Goal: Task Accomplishment & Management: Manage account settings

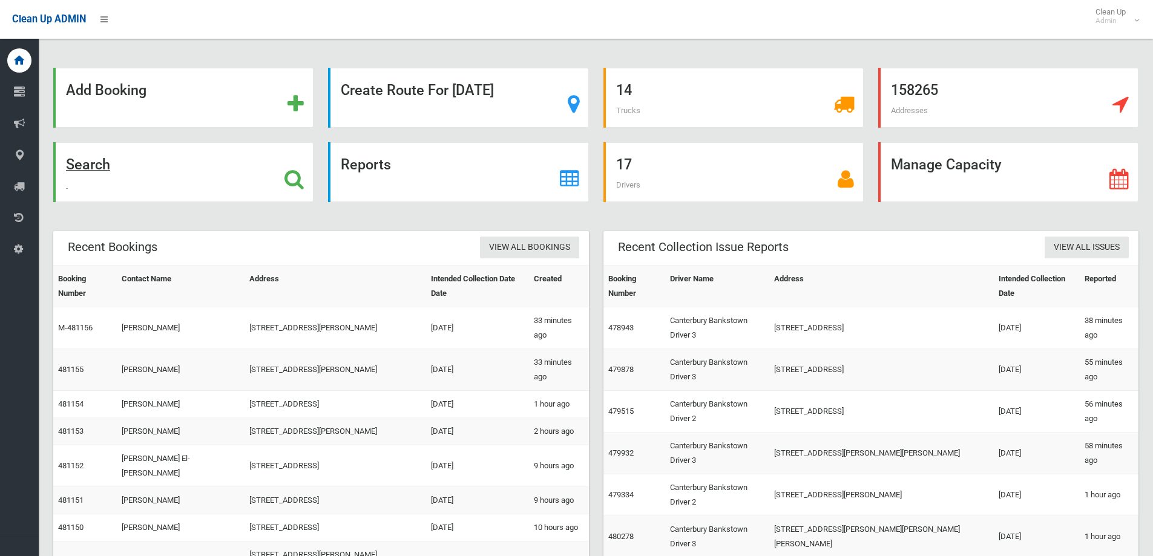
click at [203, 166] on div "Search" at bounding box center [183, 172] width 260 height 60
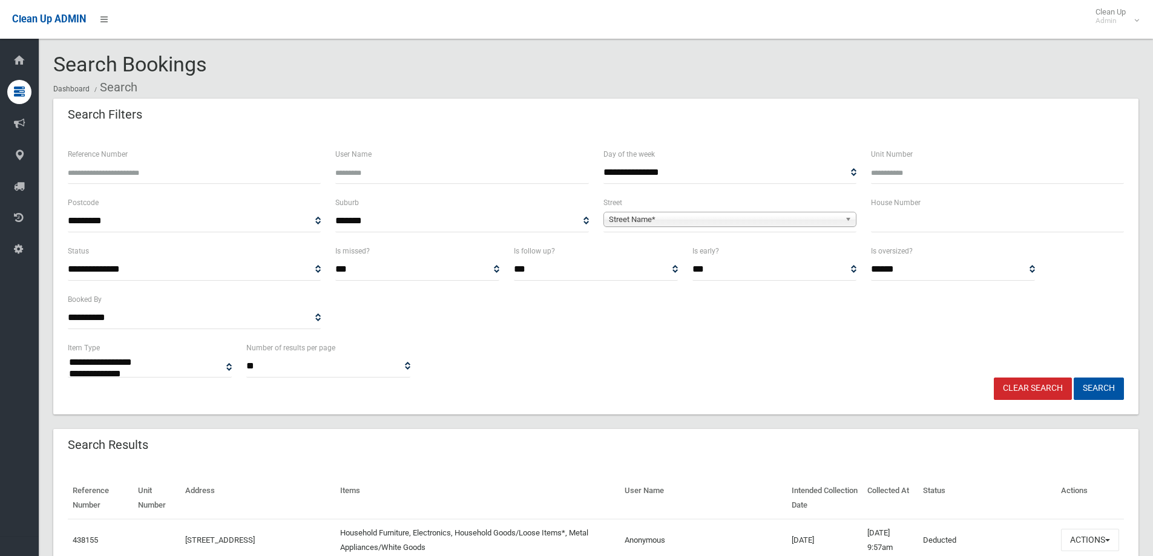
select select
click at [982, 226] on input "text" at bounding box center [997, 221] width 253 height 22
type input "****"
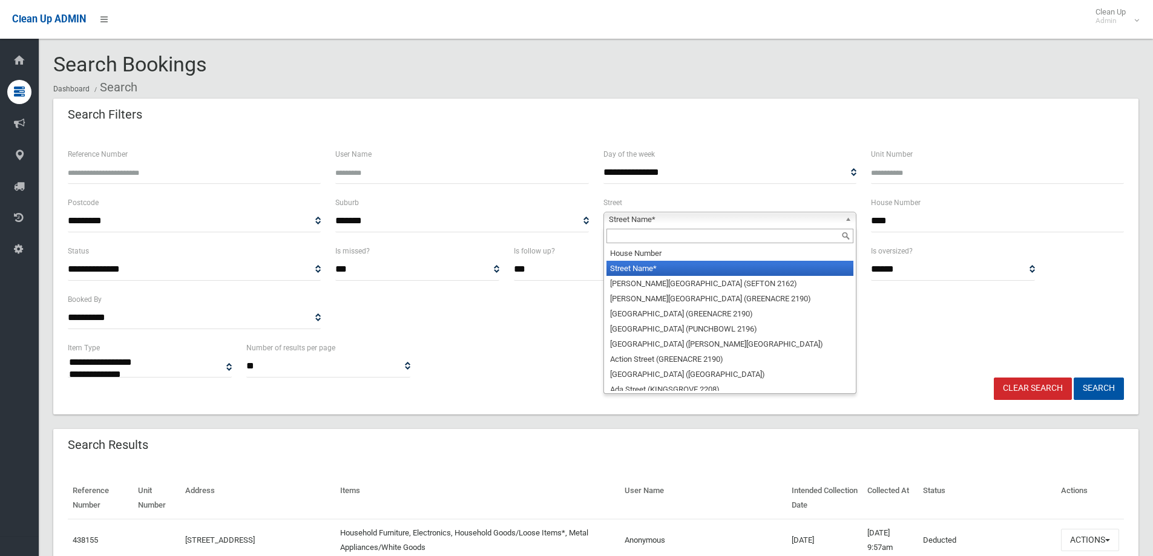
click at [819, 221] on span "Street Name*" at bounding box center [724, 219] width 231 height 15
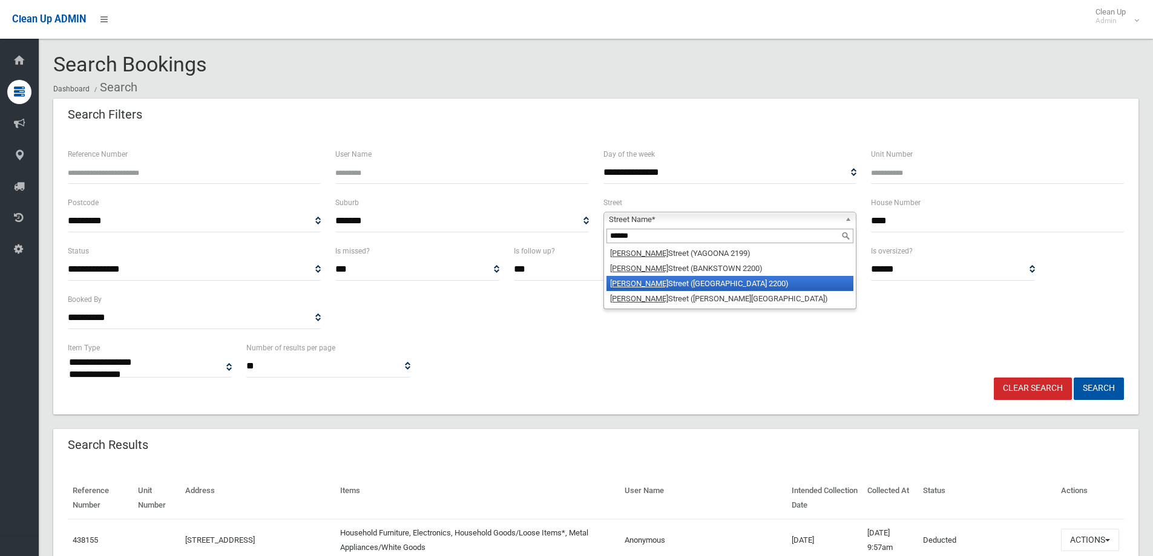
type input "******"
click at [706, 286] on li "Marion Street (CONDELL PARK 2200)" at bounding box center [729, 283] width 247 height 15
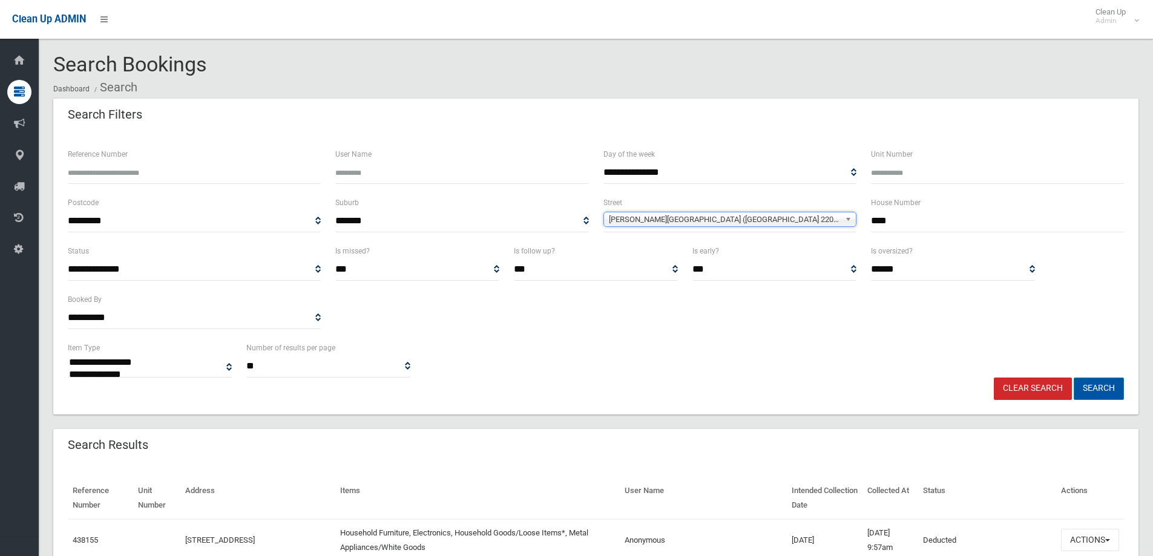
click at [1101, 387] on button "Search" at bounding box center [1099, 389] width 50 height 22
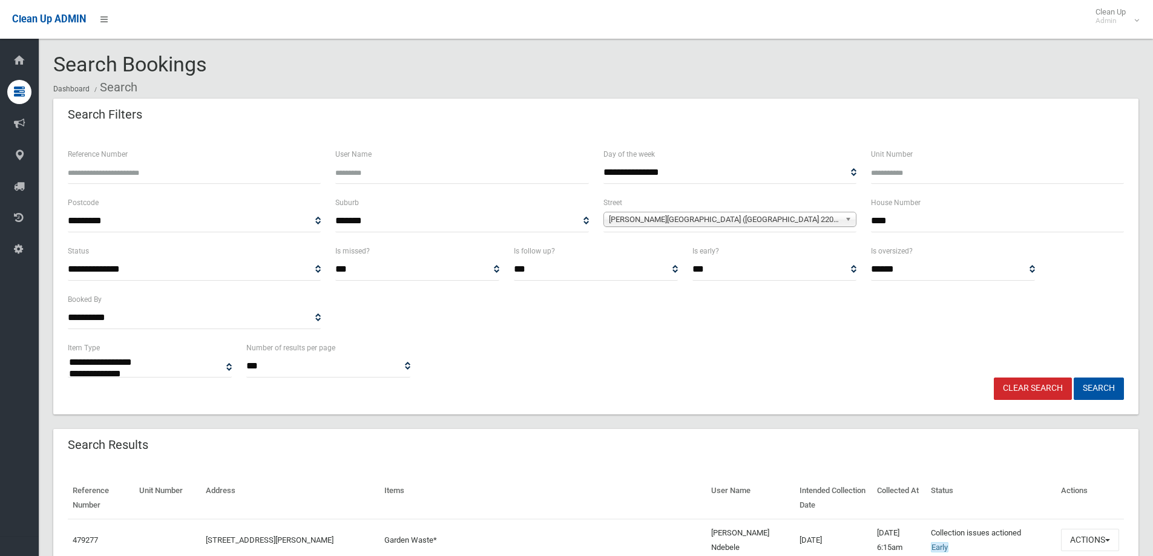
select select
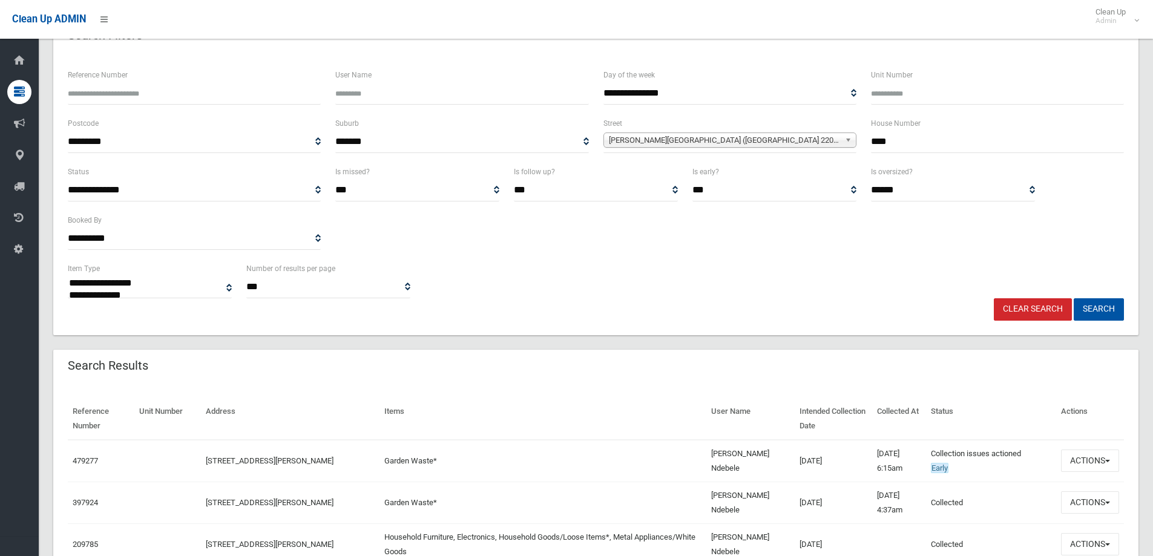
scroll to position [188, 0]
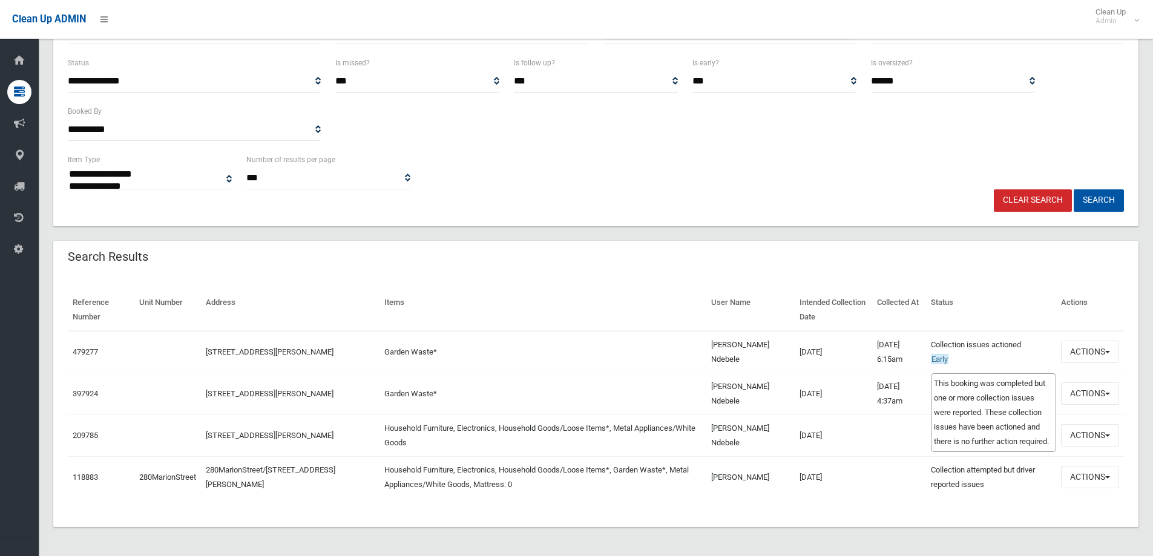
click at [1047, 350] on td "Collection issues actioned Early This booking was completed but one or more col…" at bounding box center [991, 352] width 130 height 42
click at [1072, 352] on button "Actions" at bounding box center [1090, 352] width 58 height 22
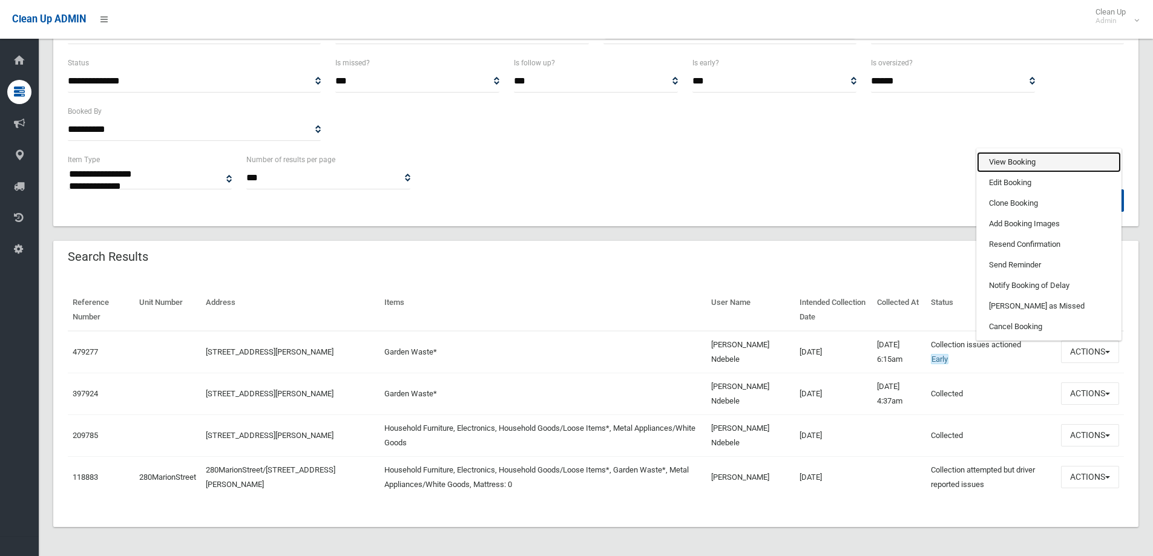
click at [1006, 162] on link "View Booking" at bounding box center [1049, 162] width 144 height 21
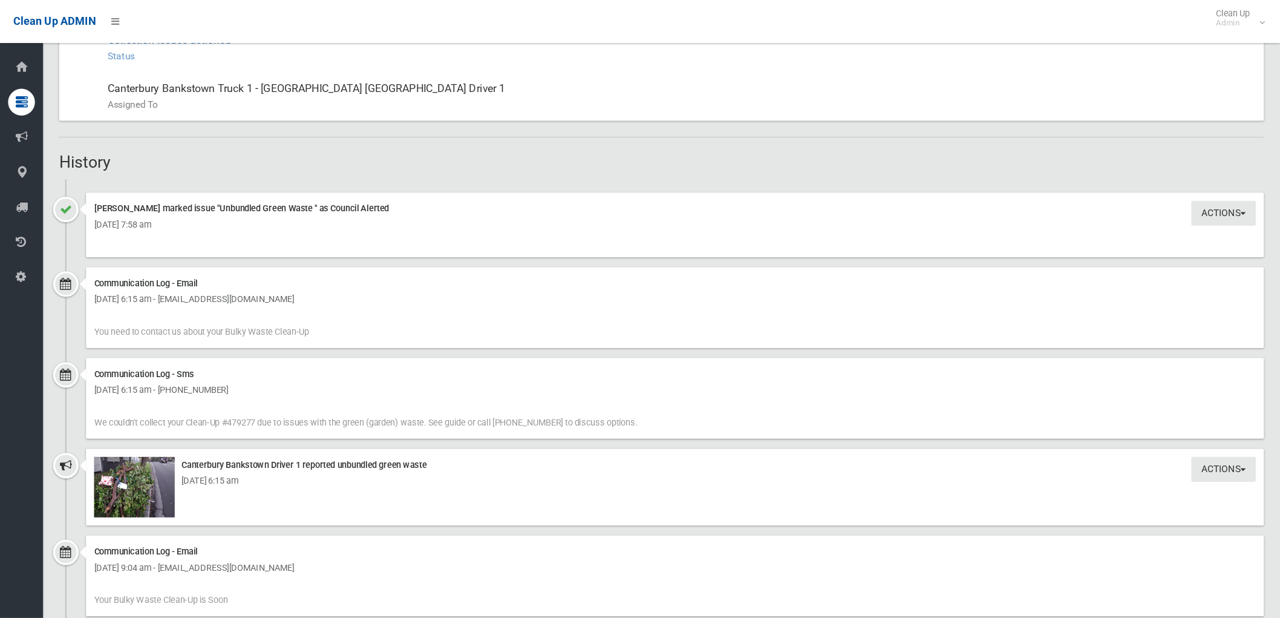
scroll to position [666, 0]
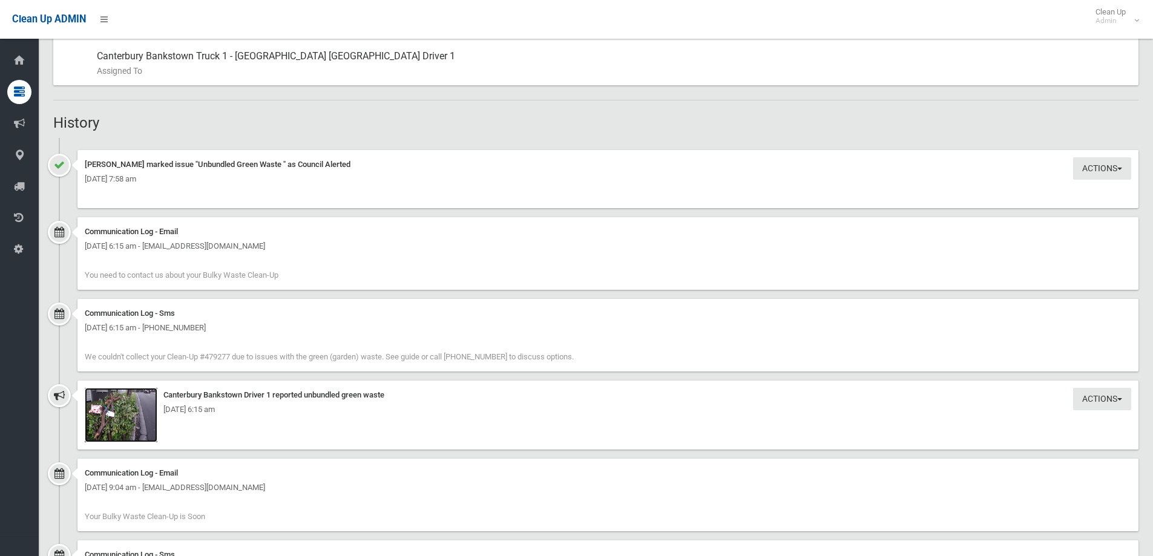
click at [113, 426] on img at bounding box center [121, 415] width 73 height 54
click at [123, 419] on img at bounding box center [121, 415] width 73 height 54
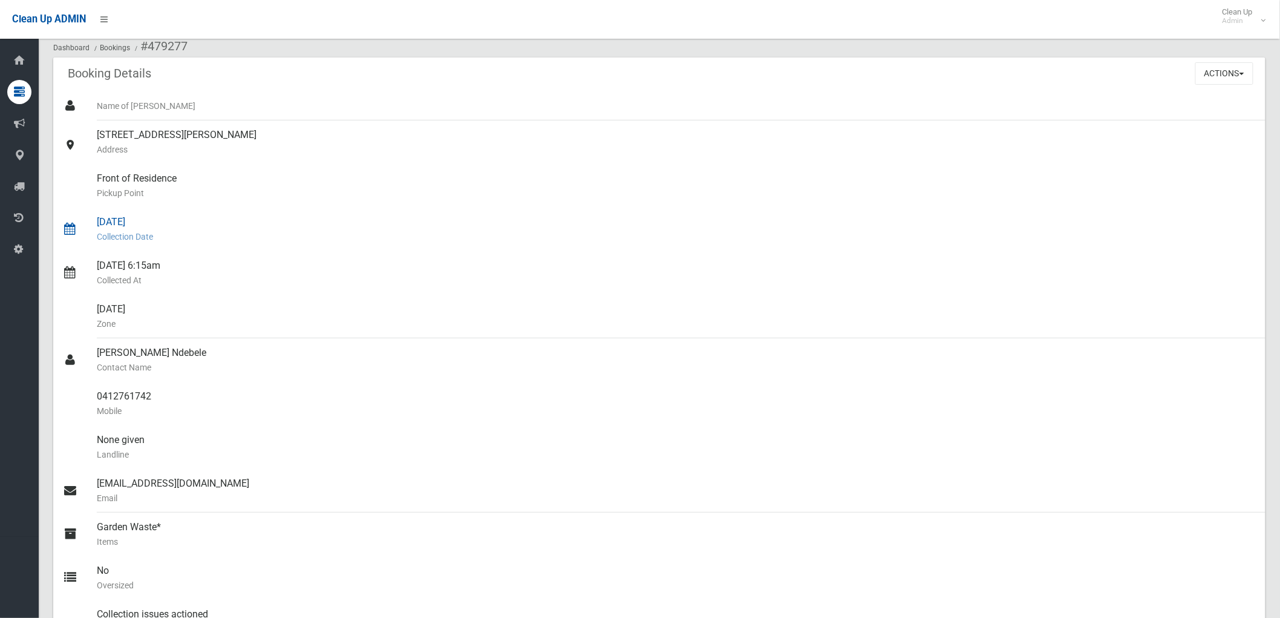
scroll to position [0, 0]
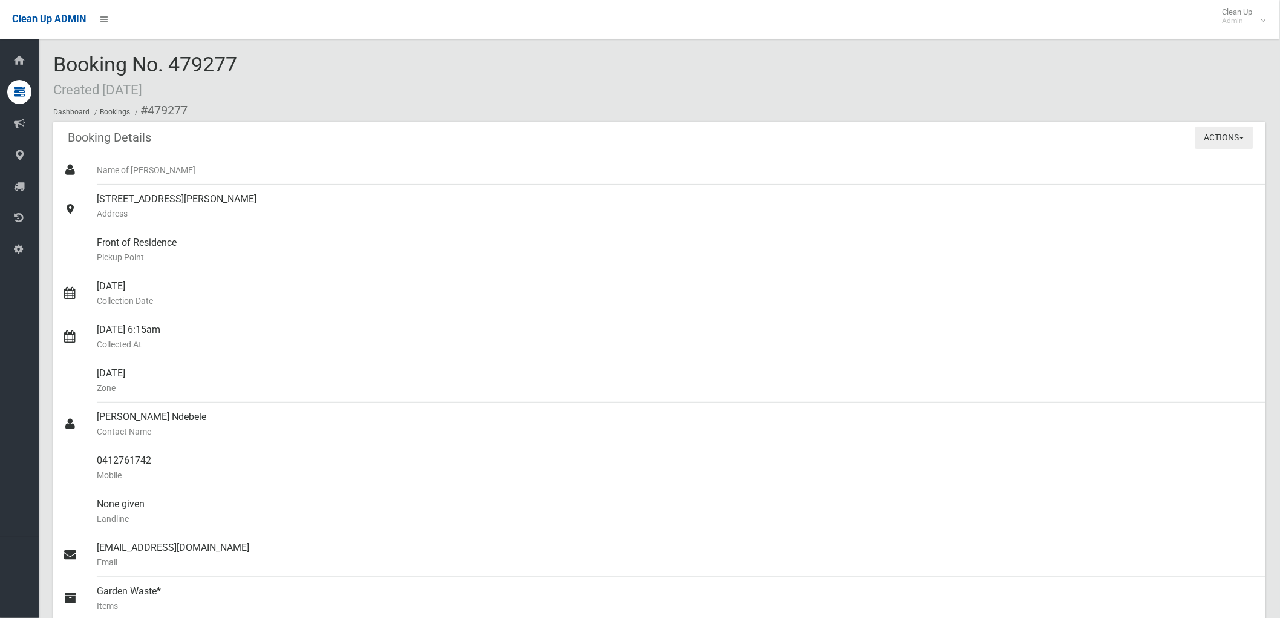
click at [1152, 144] on button "Actions" at bounding box center [1225, 137] width 58 height 22
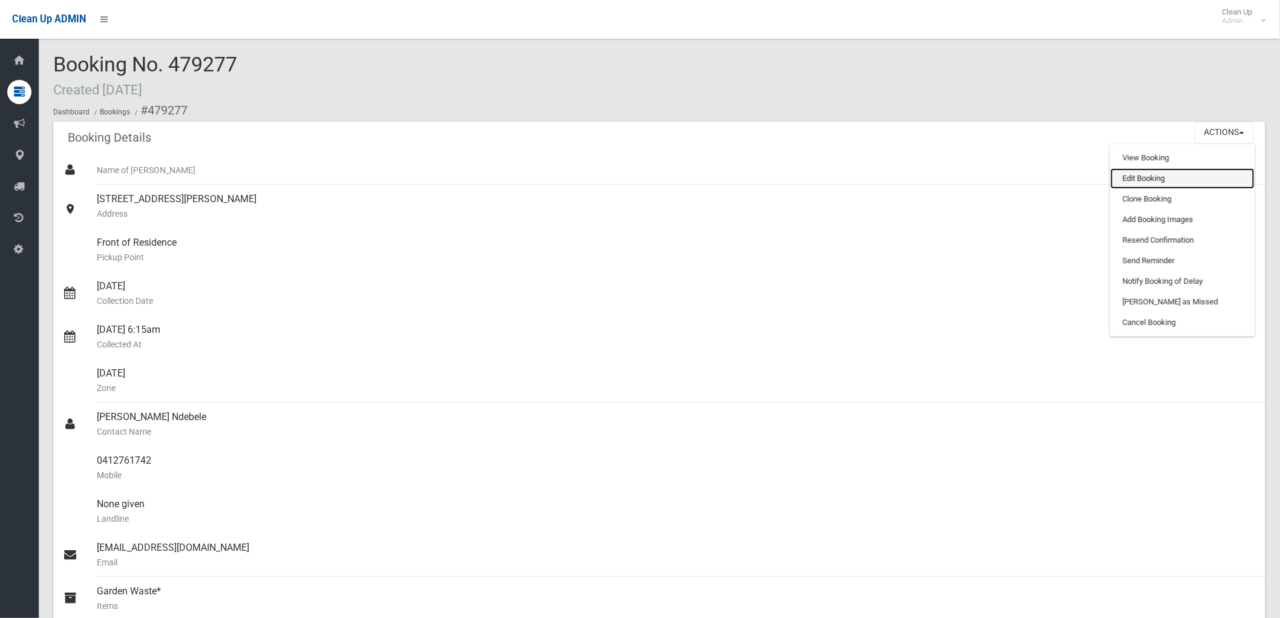
click at [1152, 184] on link "Edit Booking" at bounding box center [1183, 178] width 144 height 21
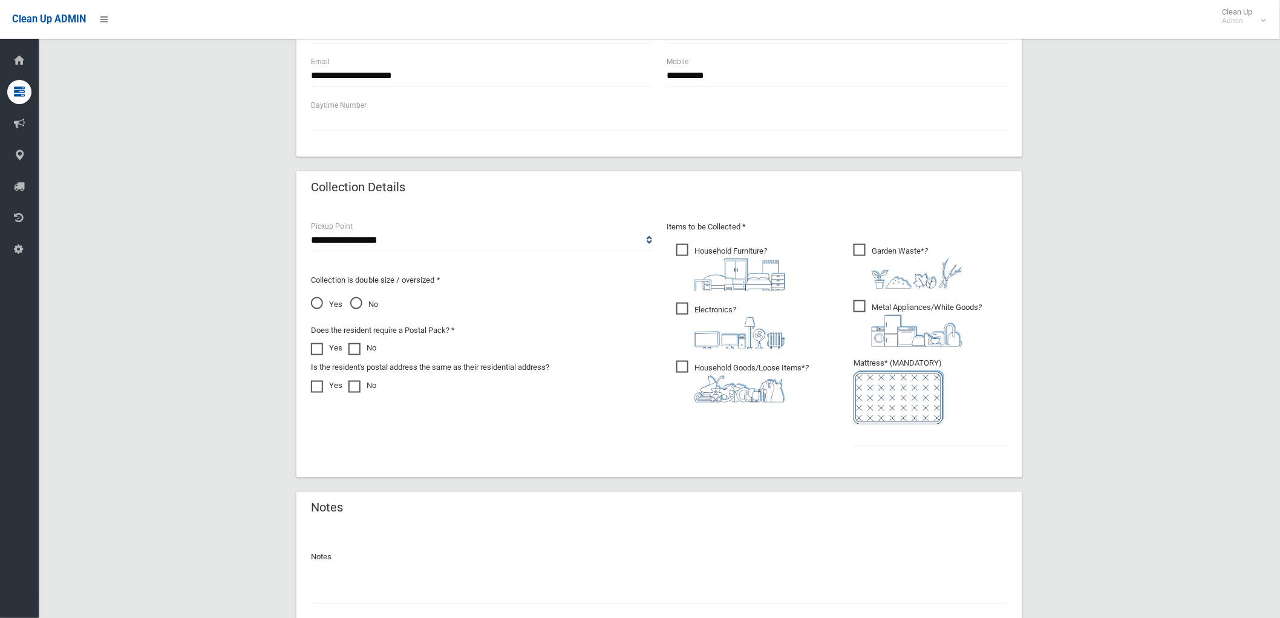
scroll to position [573, 0]
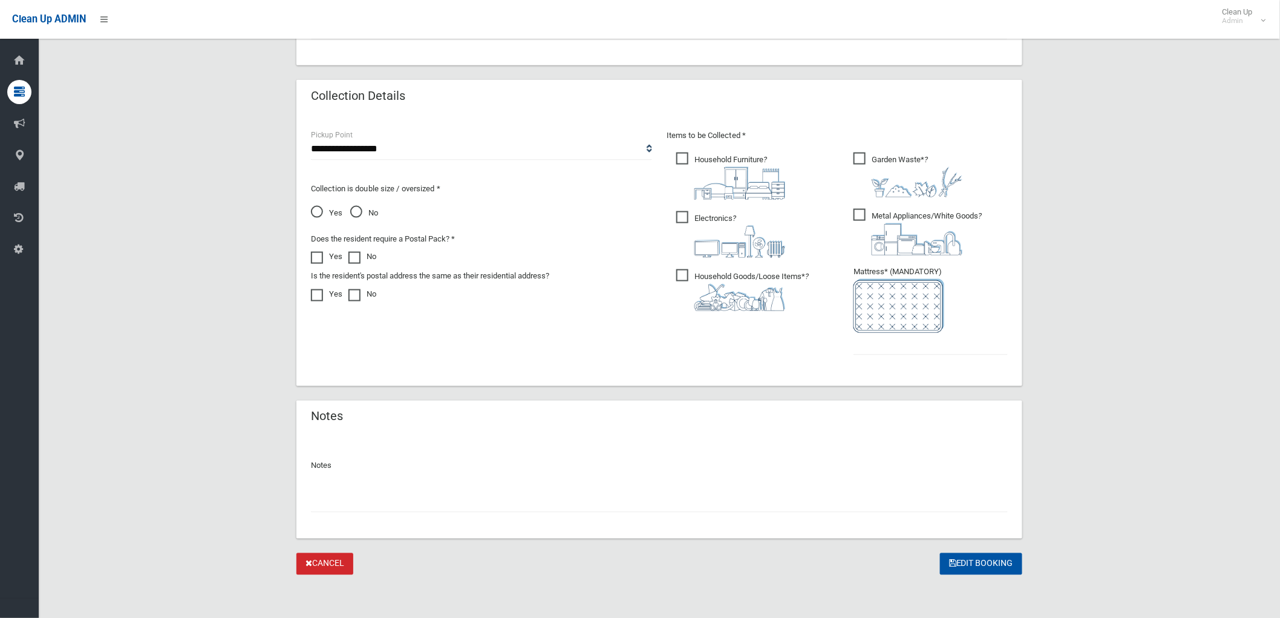
click at [652, 500] on input "text" at bounding box center [659, 501] width 697 height 22
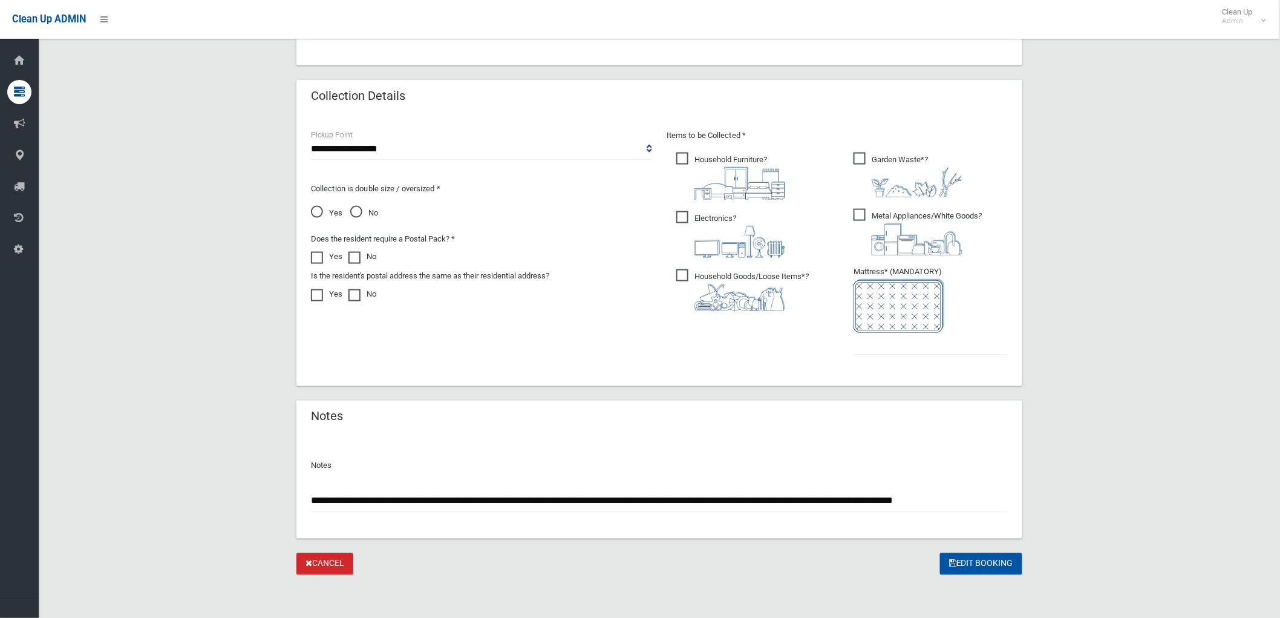
click at [978, 501] on input "**********" at bounding box center [659, 501] width 697 height 22
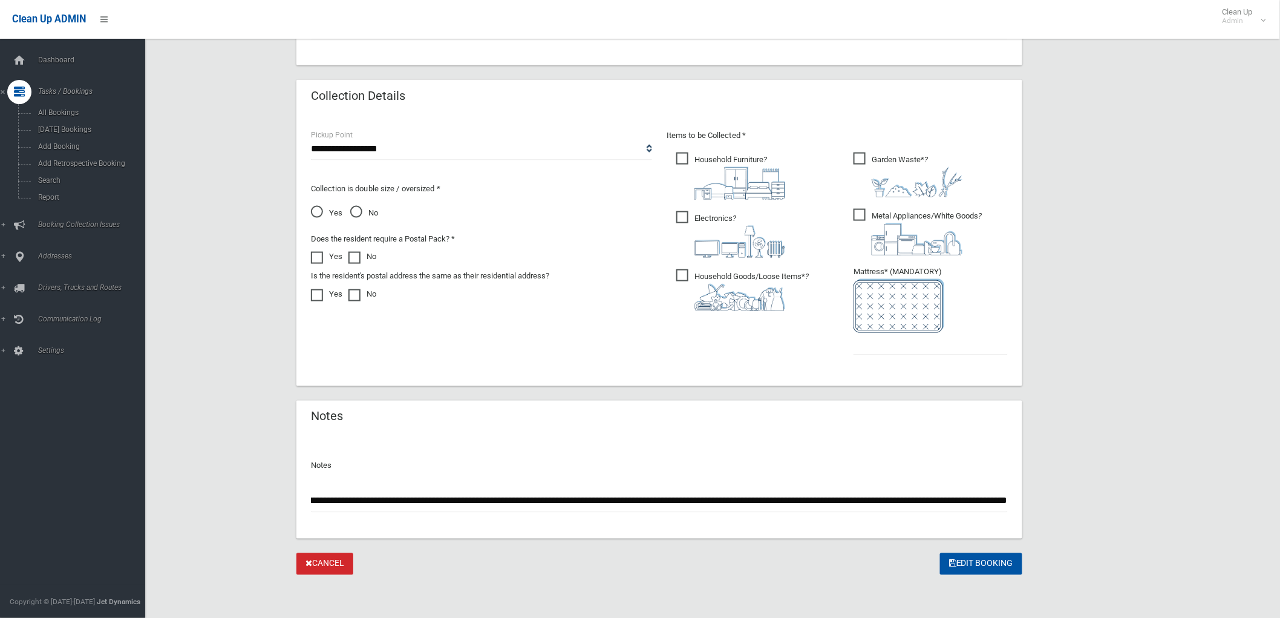
scroll to position [0, 0]
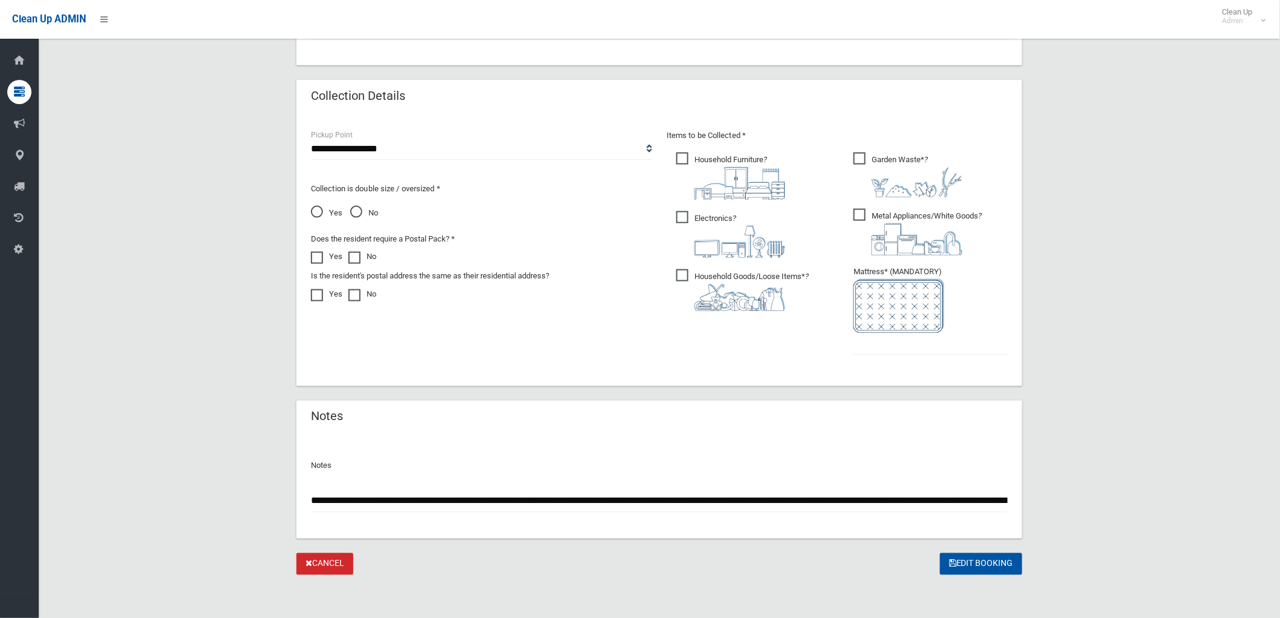
click at [953, 495] on input "**********" at bounding box center [659, 501] width 697 height 22
type input "**********"
click at [942, 351] on input "text" at bounding box center [931, 344] width 154 height 22
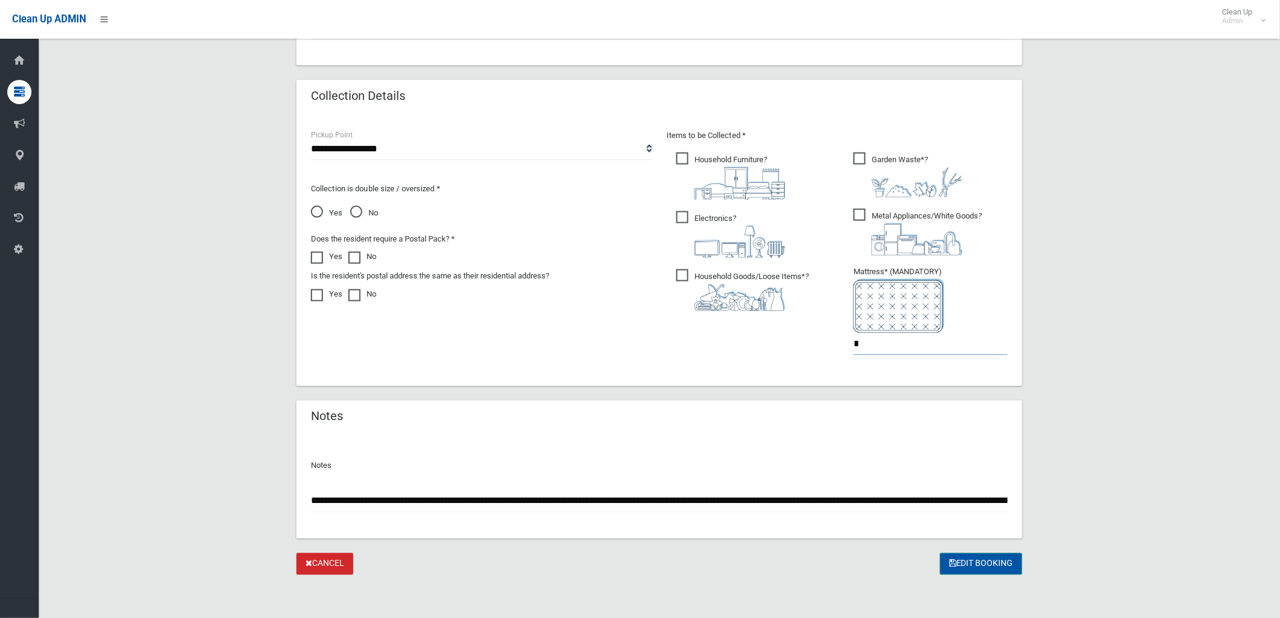
type input "*"
drag, startPoint x: 985, startPoint y: 556, endPoint x: 983, endPoint y: 563, distance: 7.7
click at [983, 563] on button "Edit Booking" at bounding box center [981, 564] width 82 height 22
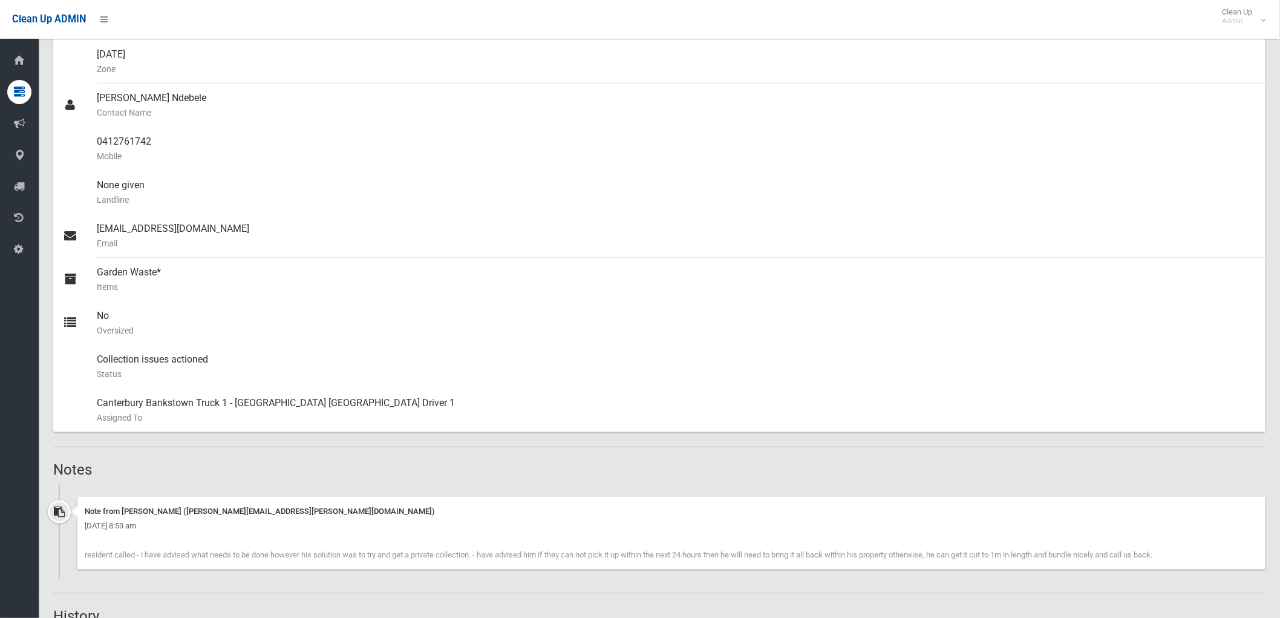
scroll to position [336, 0]
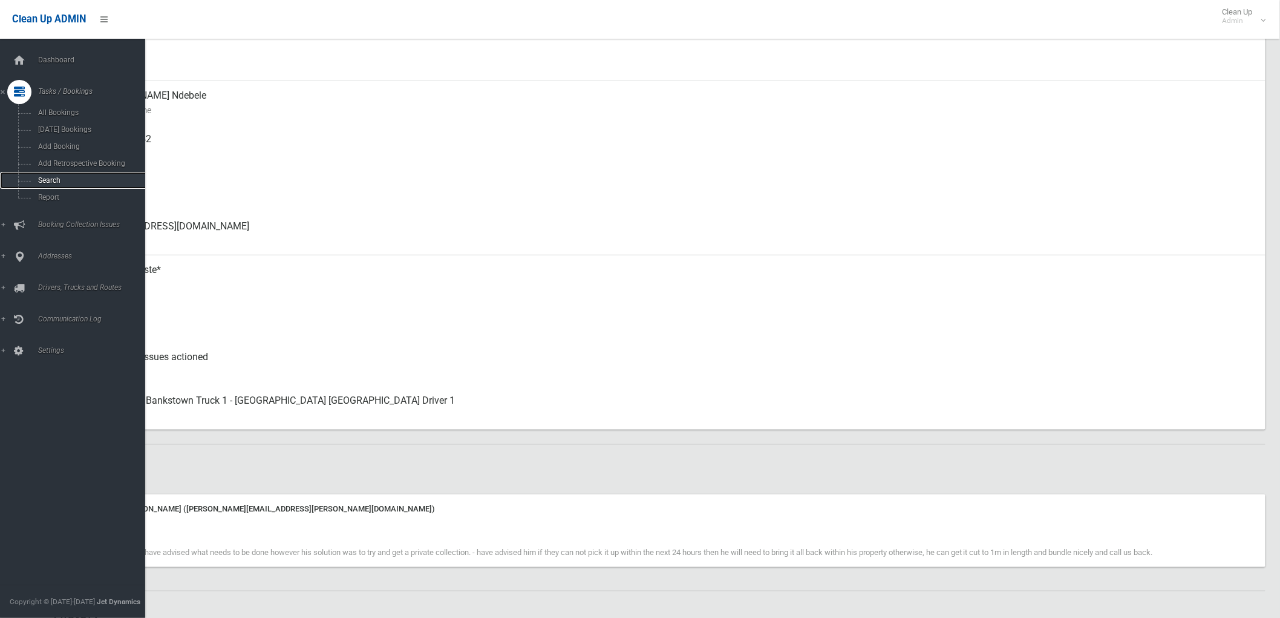
click at [52, 177] on span "Search" at bounding box center [89, 180] width 111 height 8
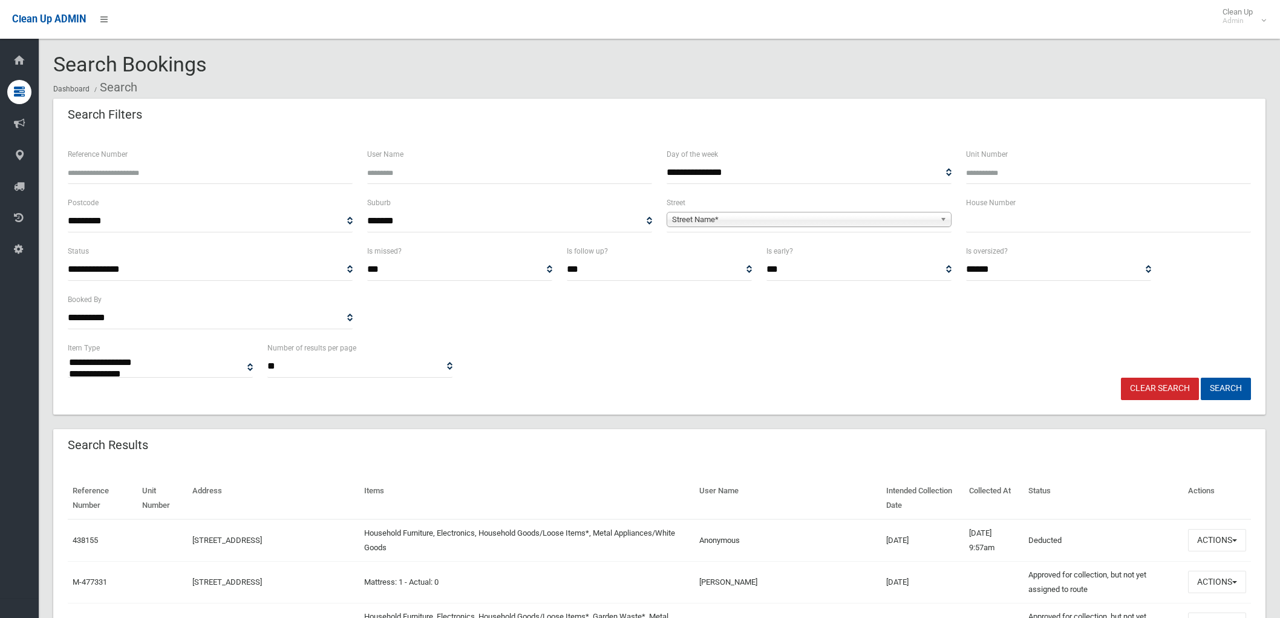
select select
